Goal: Check status: Check status

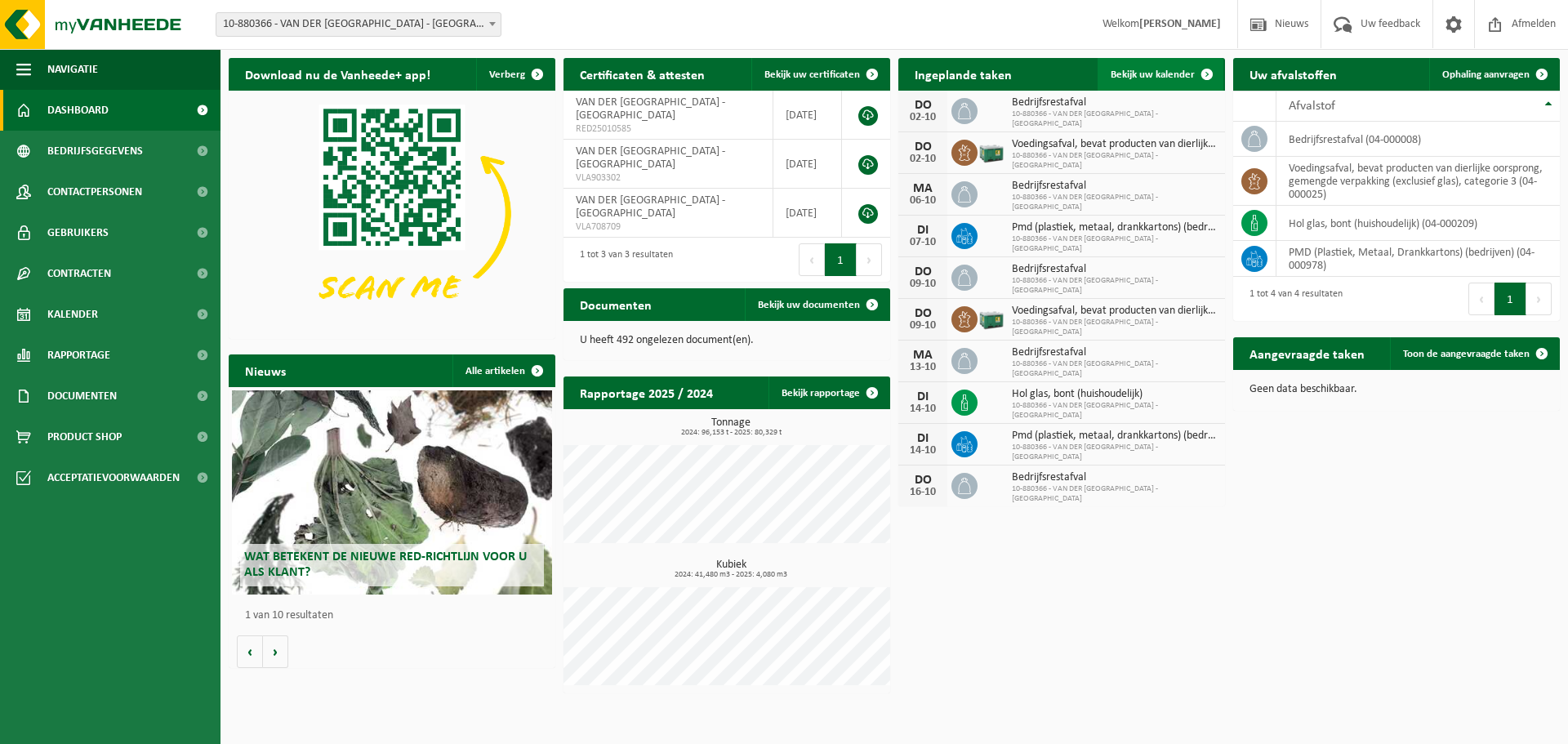
click at [1140, 80] on span "Bekijk uw kalender" at bounding box center [1152, 75] width 84 height 11
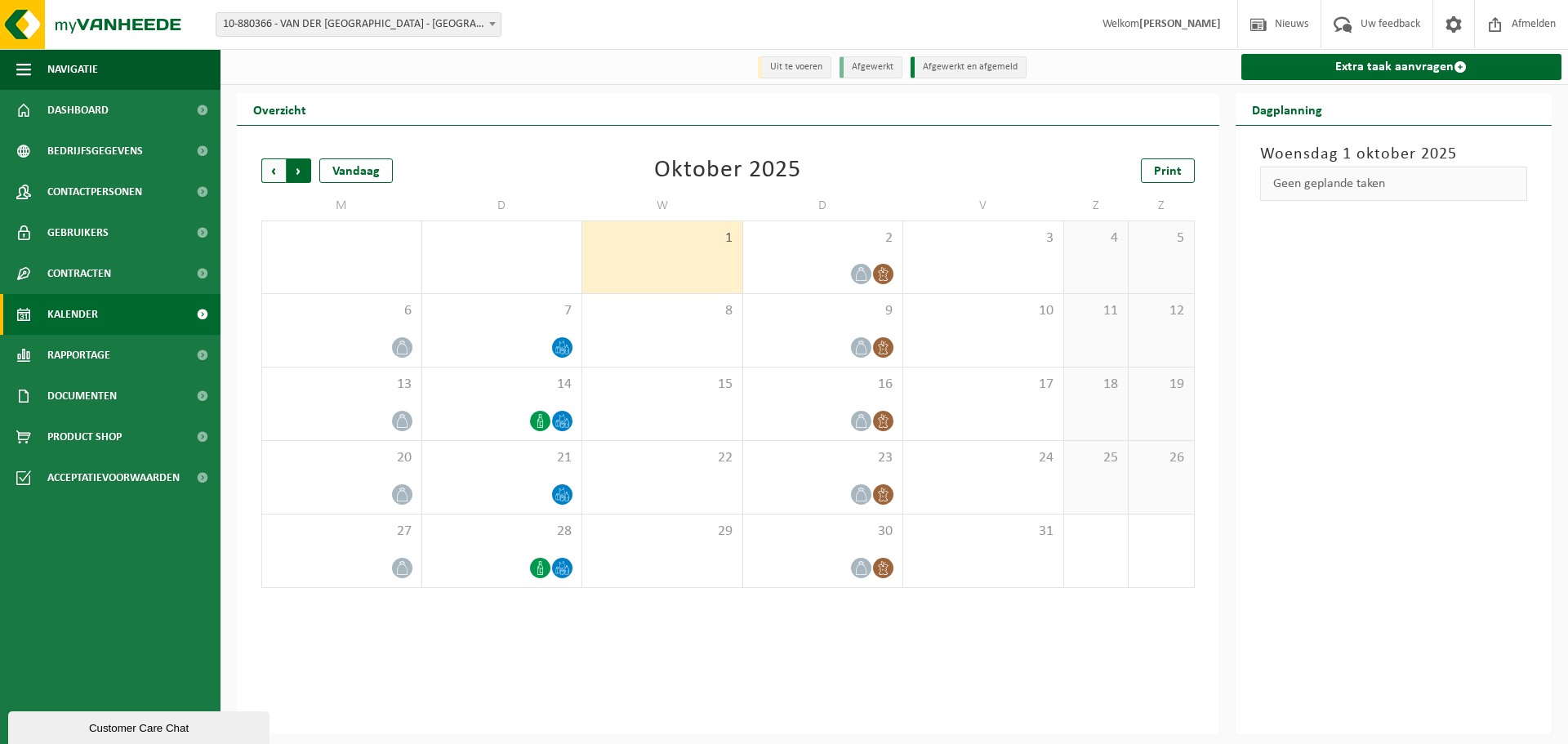
click at [271, 169] on span "Vorige" at bounding box center [273, 170] width 25 height 25
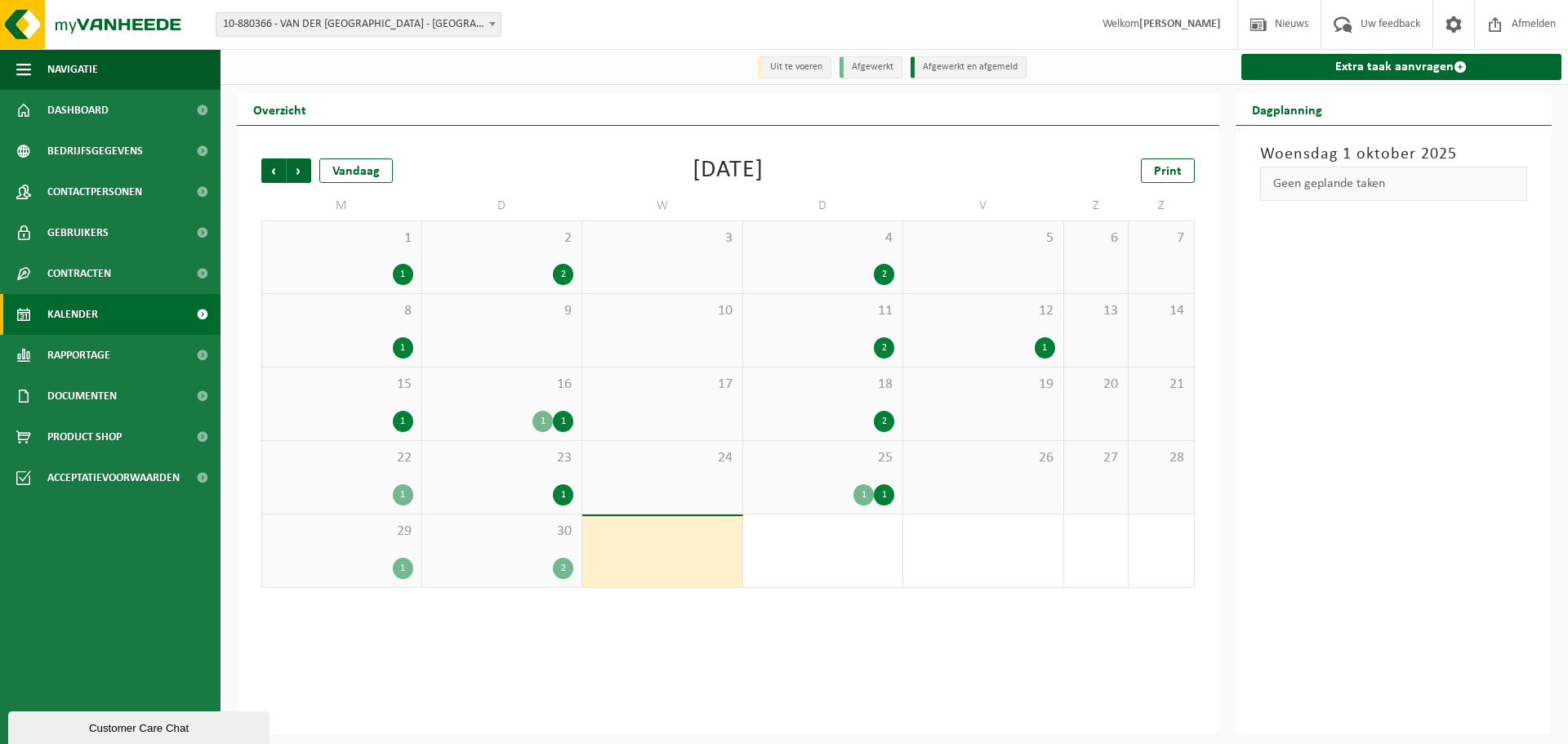
click at [402, 278] on div "1" at bounding box center [403, 274] width 21 height 22
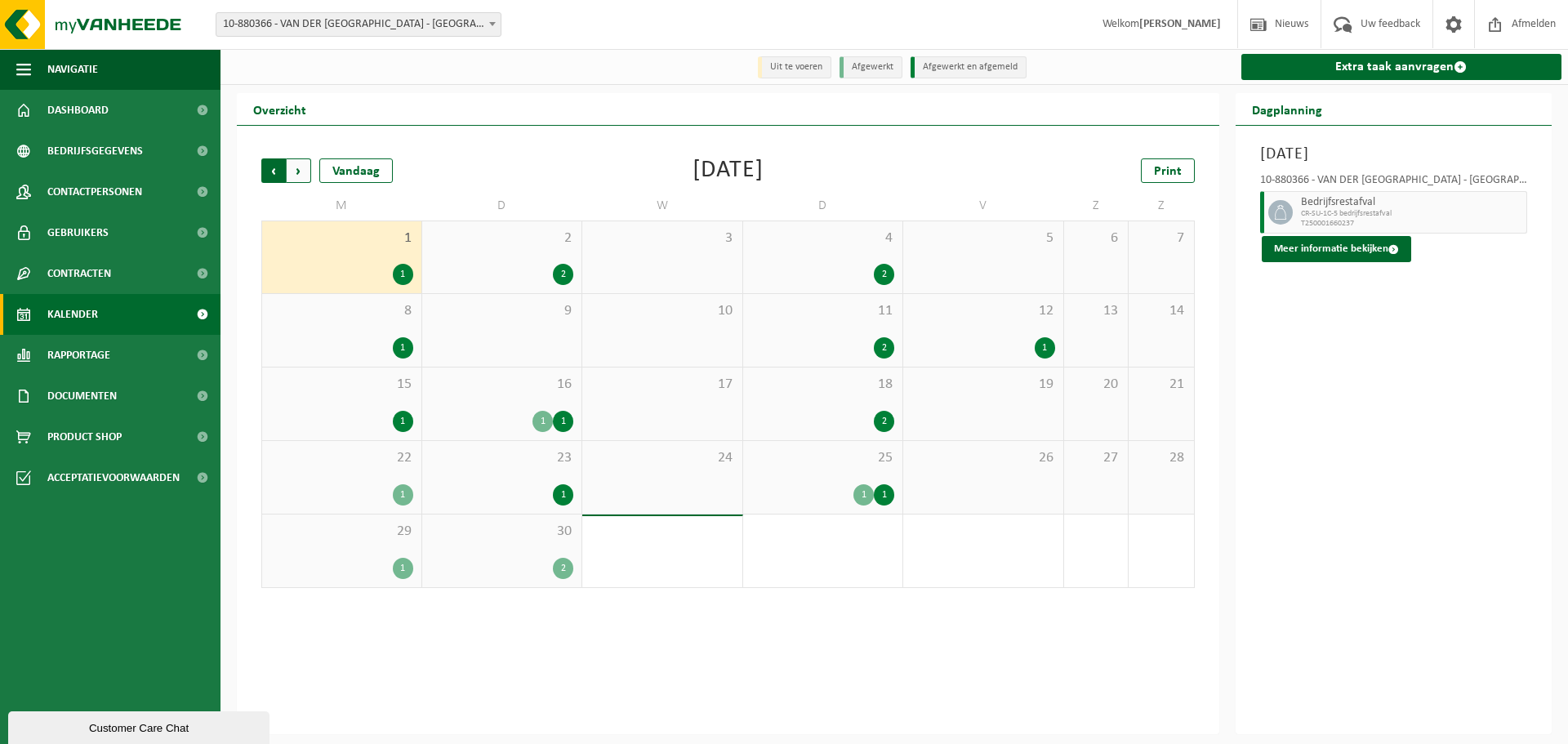
click at [302, 177] on span "Volgende" at bounding box center [299, 170] width 25 height 25
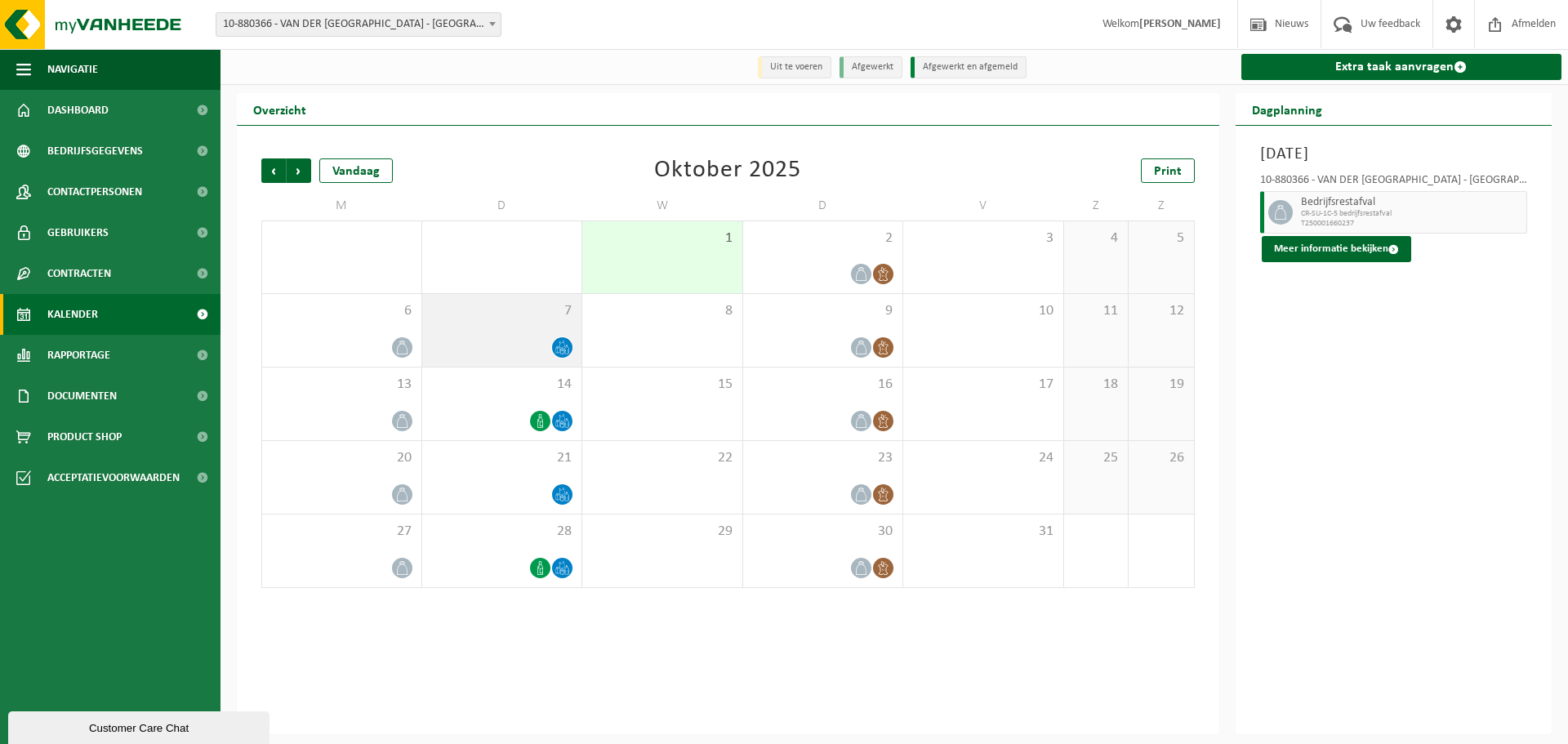
click at [563, 351] on icon at bounding box center [562, 348] width 14 height 14
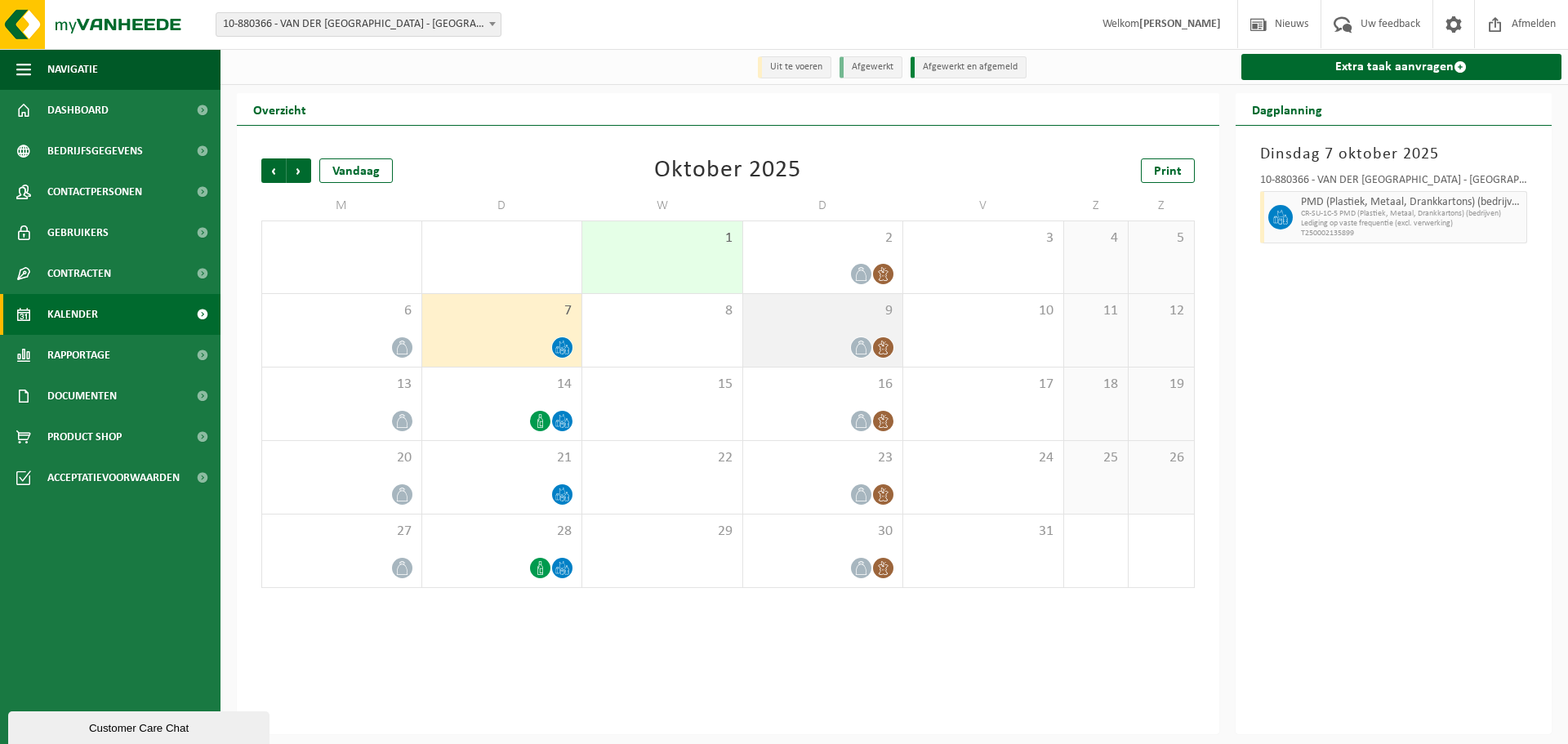
click at [862, 348] on icon at bounding box center [861, 348] width 14 height 14
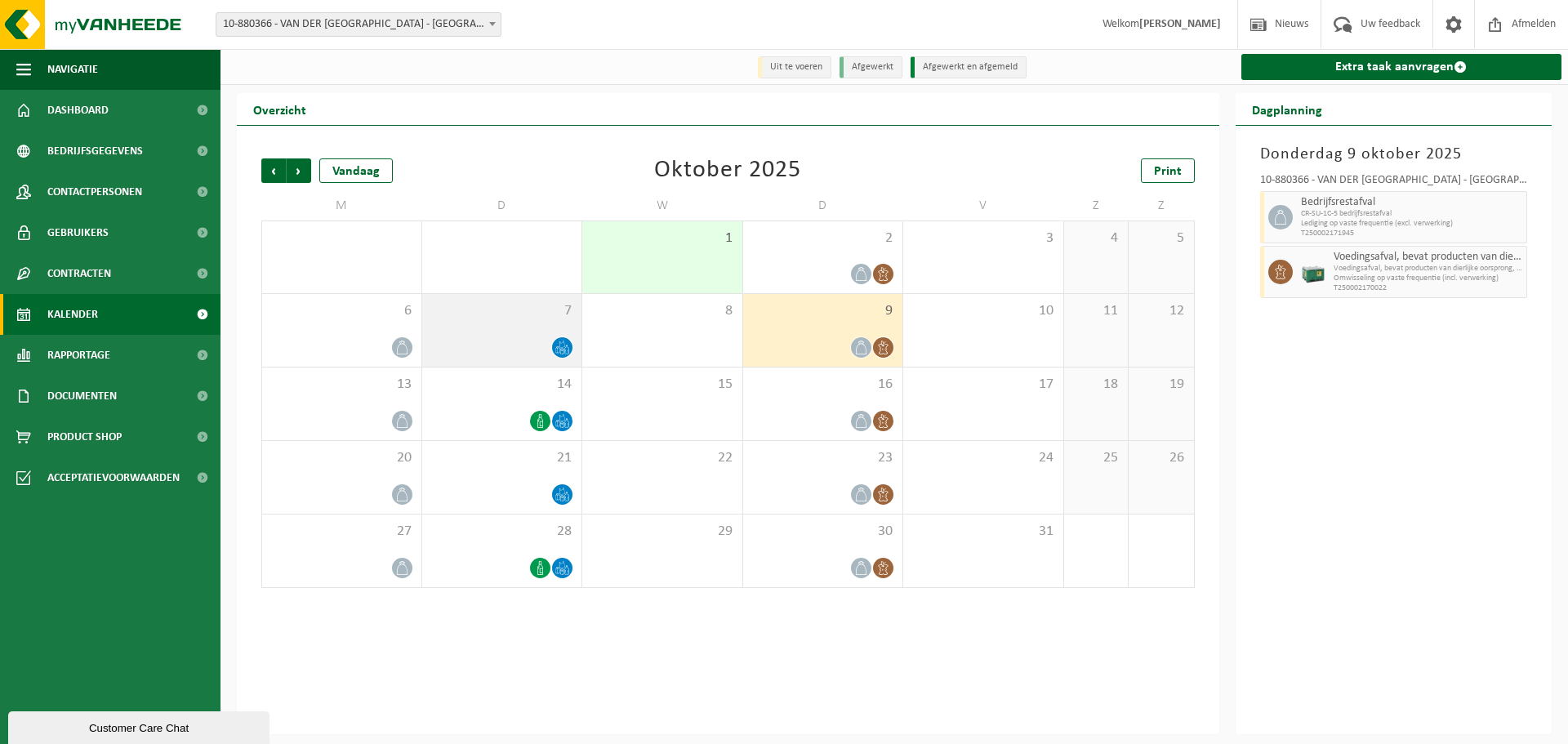
click at [557, 351] on icon at bounding box center [562, 348] width 14 height 14
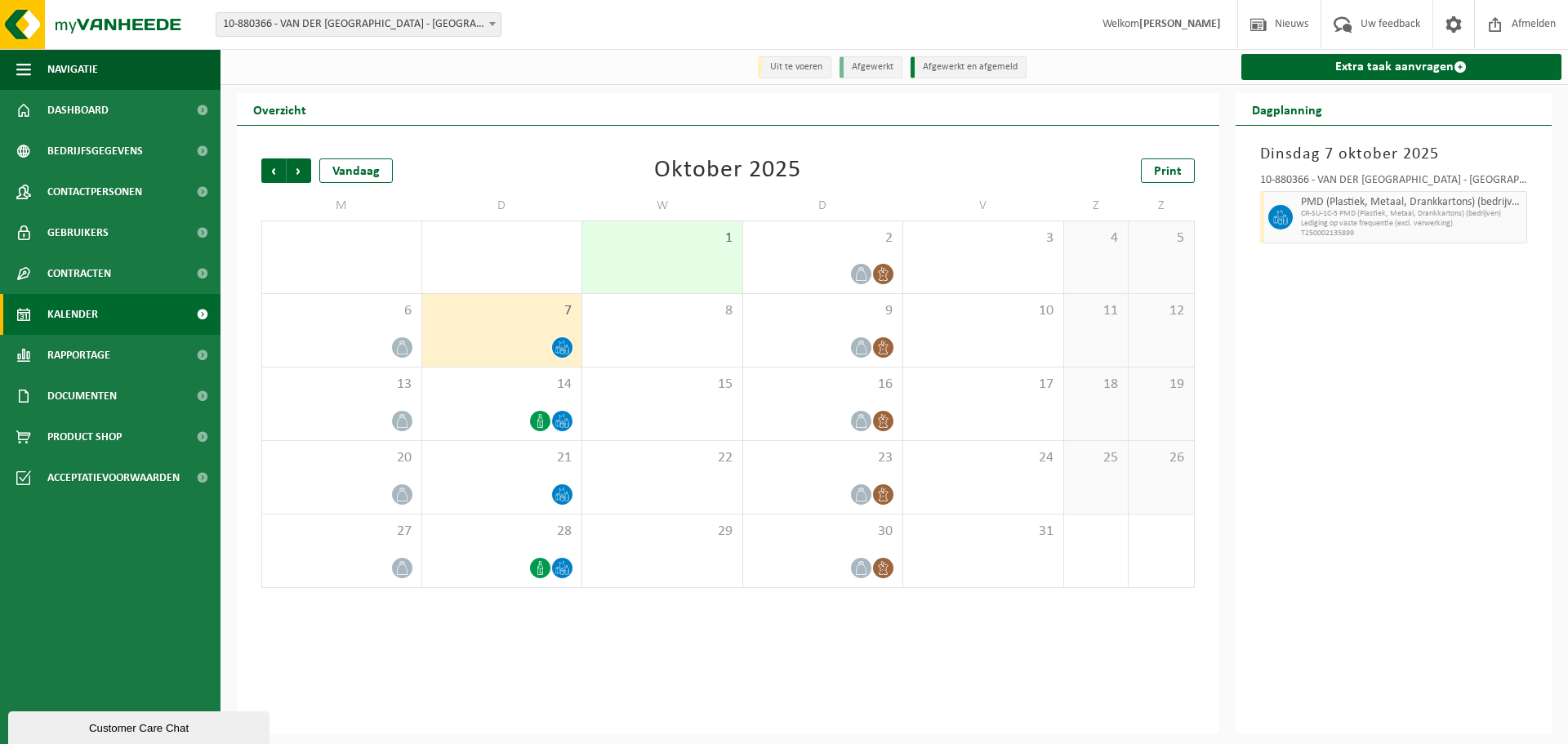
click at [557, 351] on icon at bounding box center [562, 348] width 14 height 14
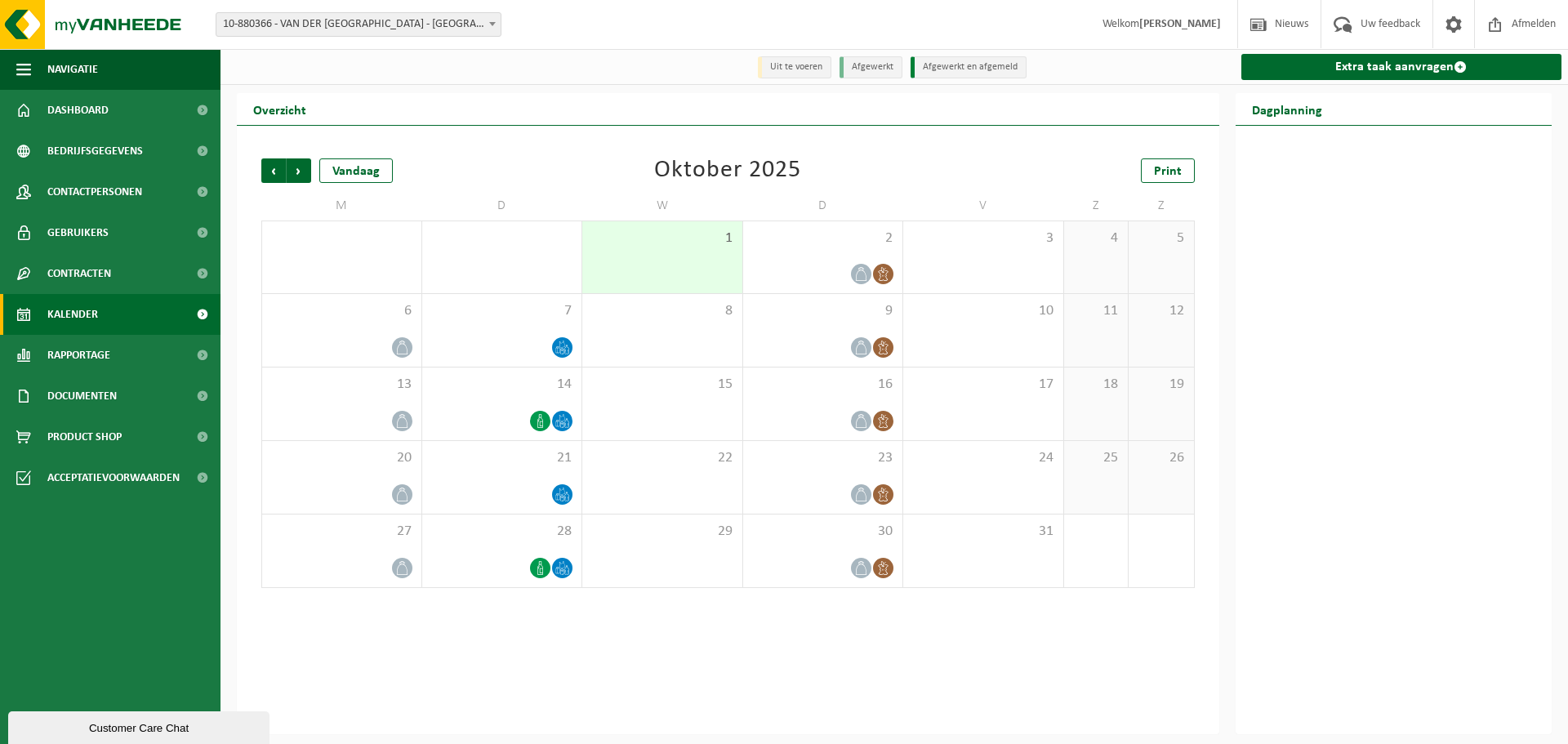
click at [796, 76] on li "Uit te voeren" at bounding box center [794, 67] width 74 height 22
click at [795, 67] on li "Uit te voeren" at bounding box center [794, 67] width 74 height 22
click at [89, 268] on span "Contracten" at bounding box center [79, 274] width 64 height 41
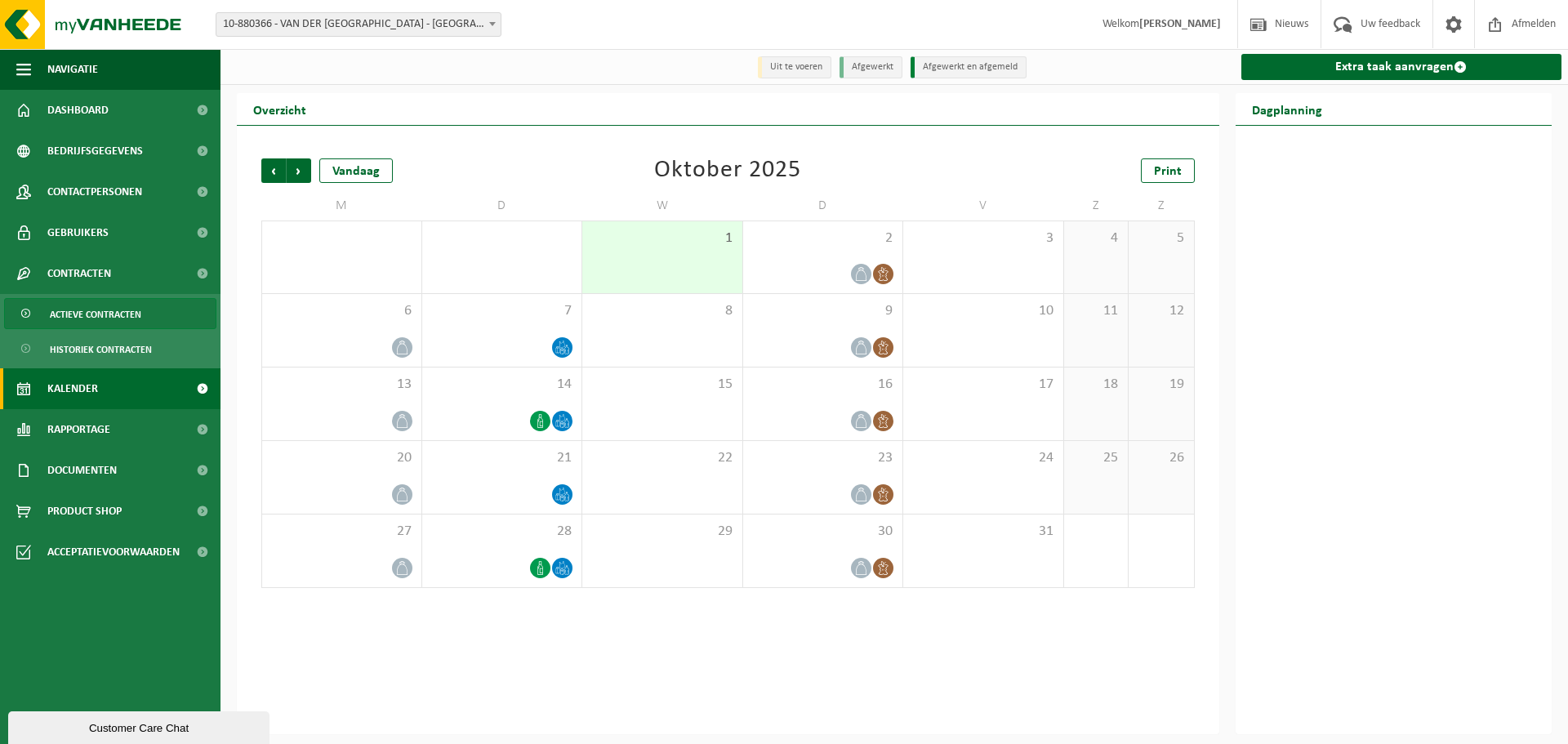
click at [114, 312] on span "Actieve contracten" at bounding box center [95, 315] width 91 height 31
